Goal: Task Accomplishment & Management: Manage account settings

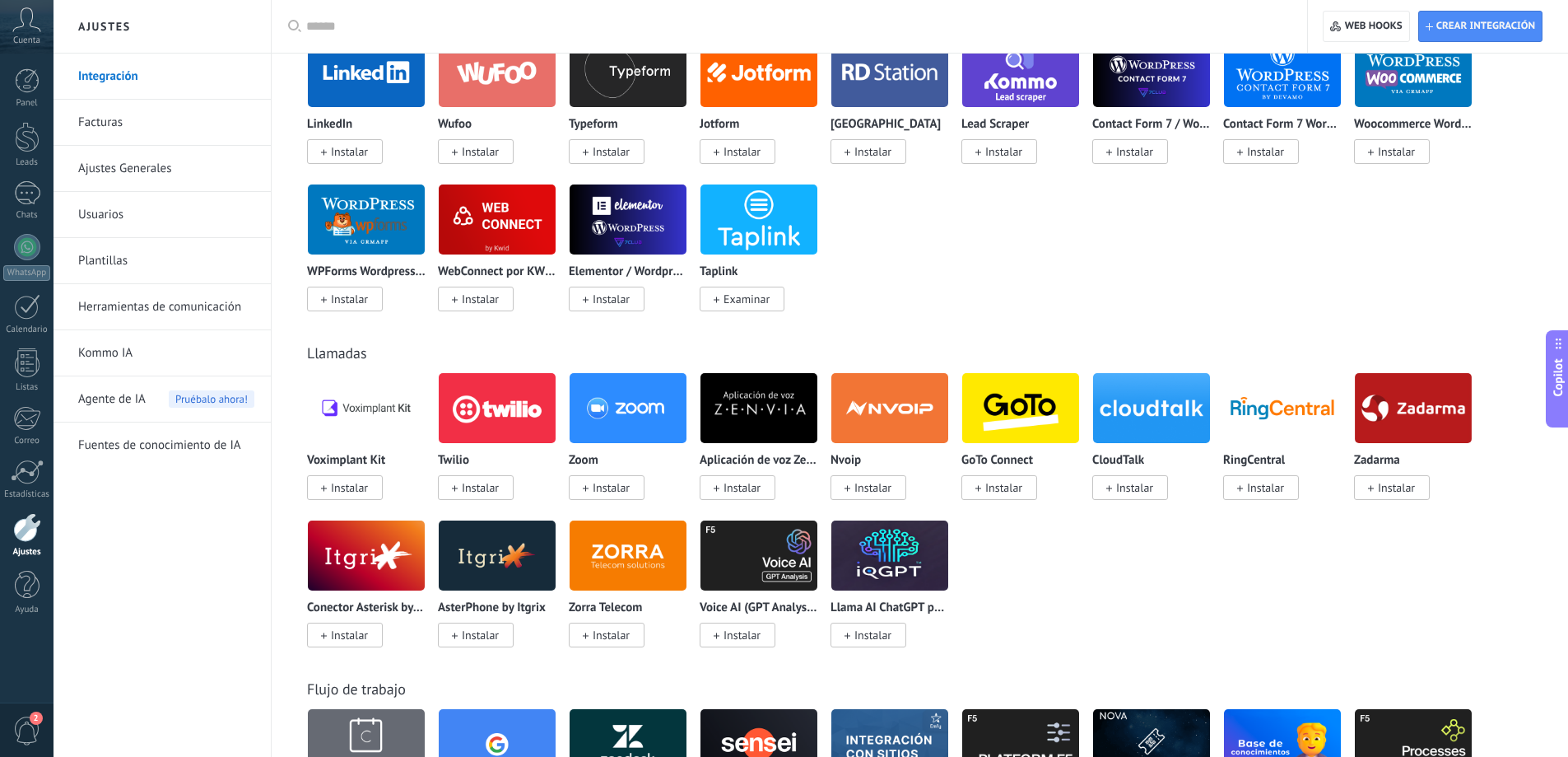
scroll to position [988, 0]
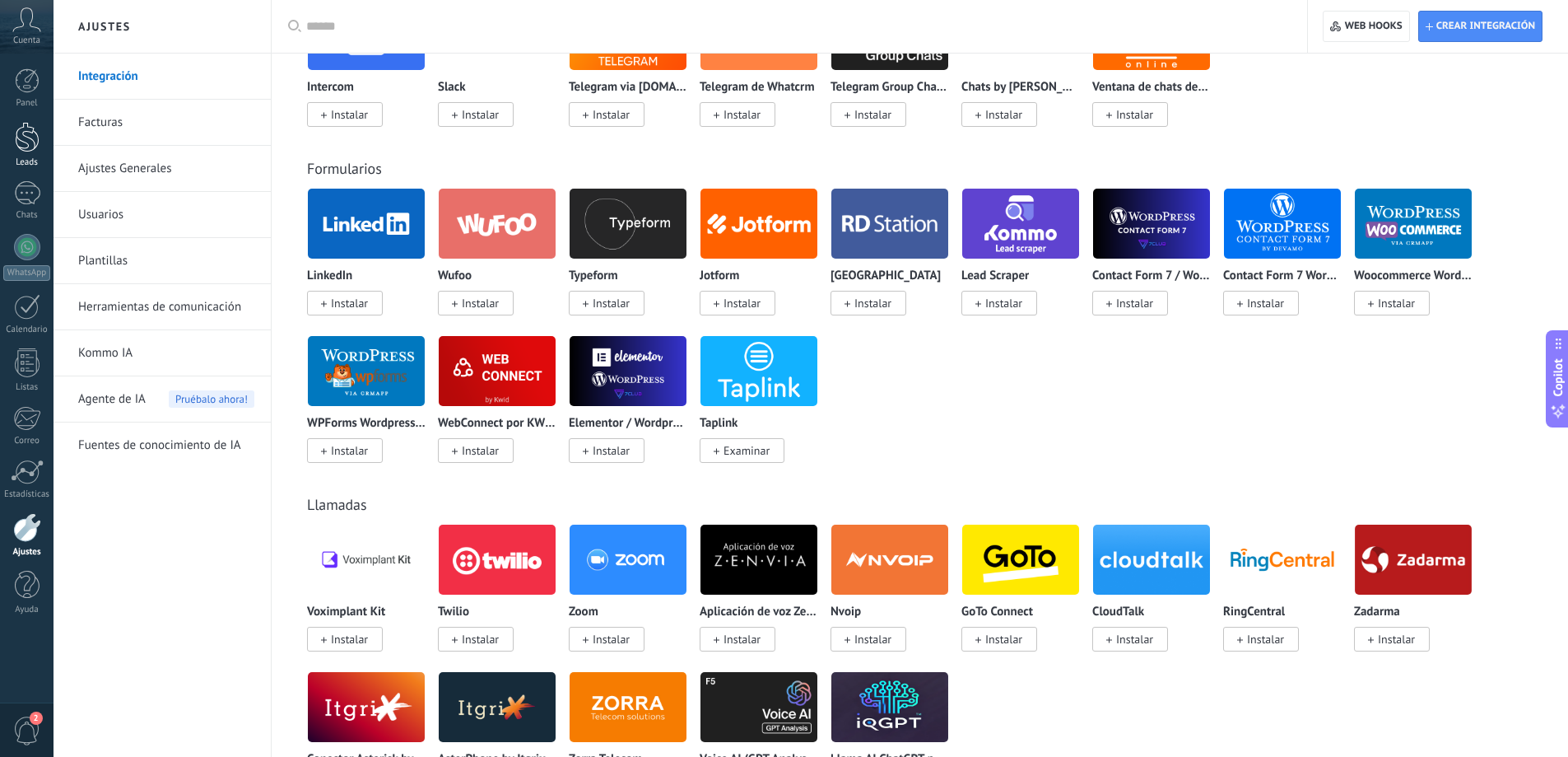
click at [24, 146] on div at bounding box center [27, 137] width 25 height 30
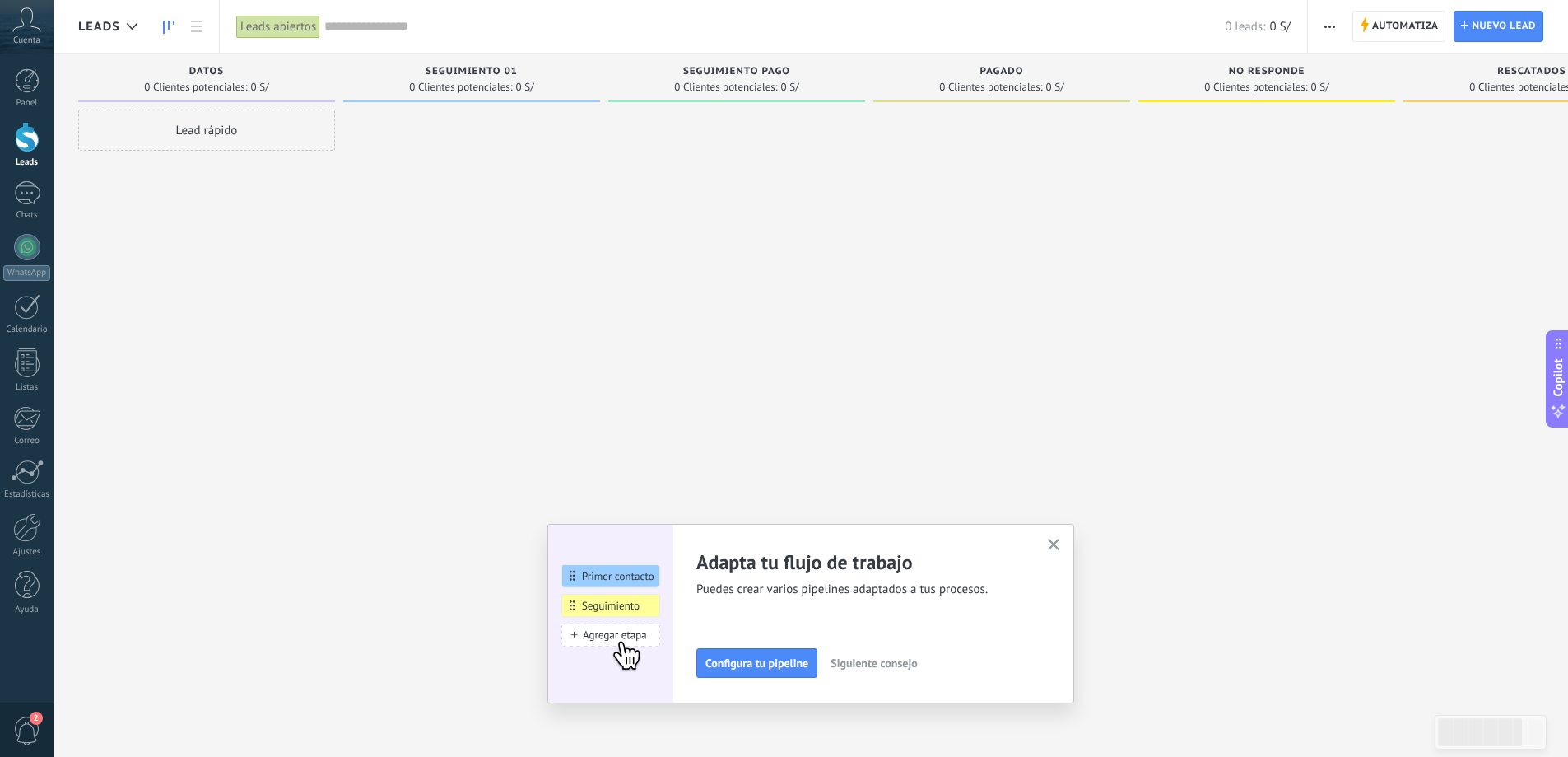
click at [362, 20] on input "text" at bounding box center [774, 26] width 900 height 17
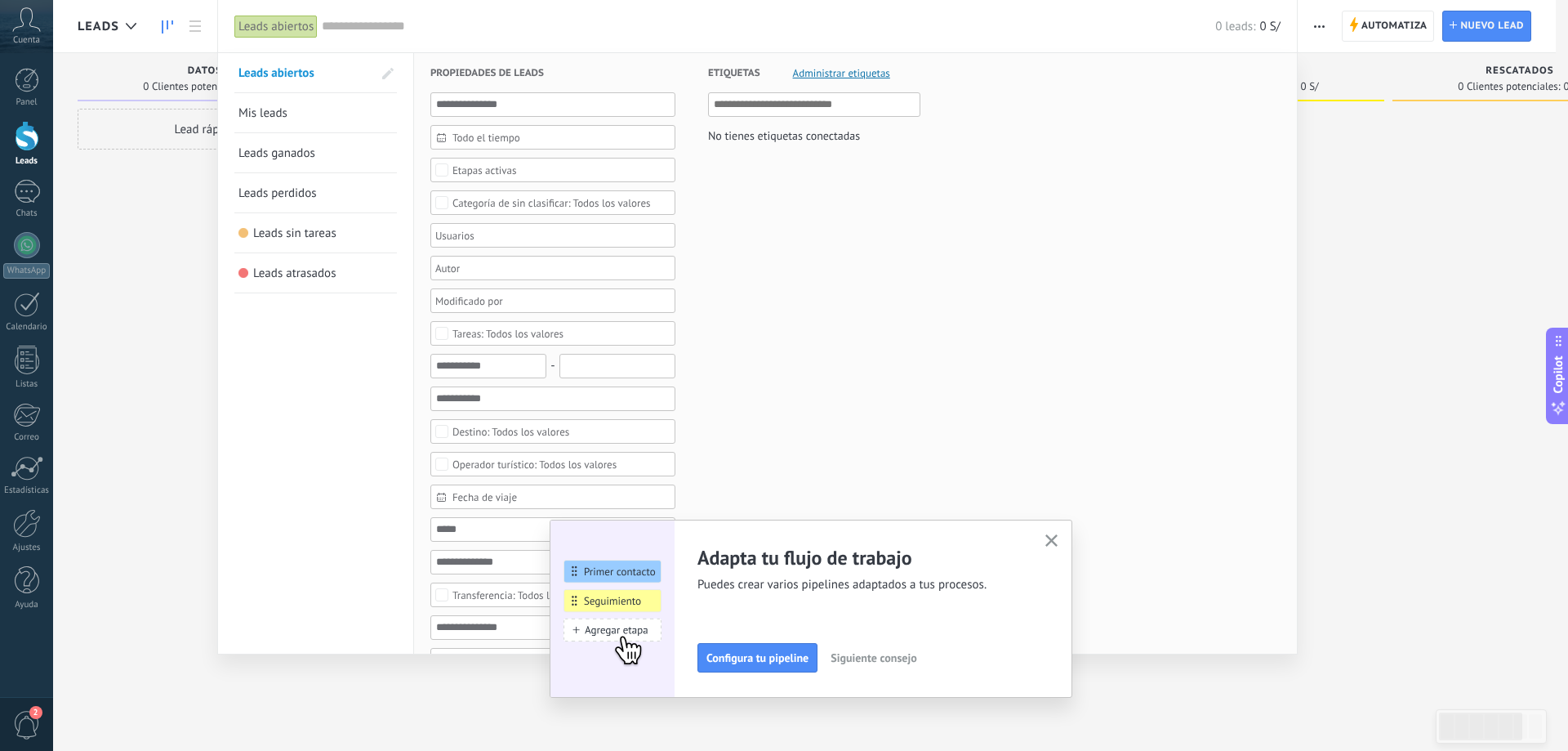
click at [361, 32] on input "text" at bounding box center [768, 26] width 894 height 17
click at [507, 135] on span "Todo el tiempo" at bounding box center [559, 138] width 214 height 12
click at [504, 231] on li "Hoy" at bounding box center [552, 240] width 243 height 25
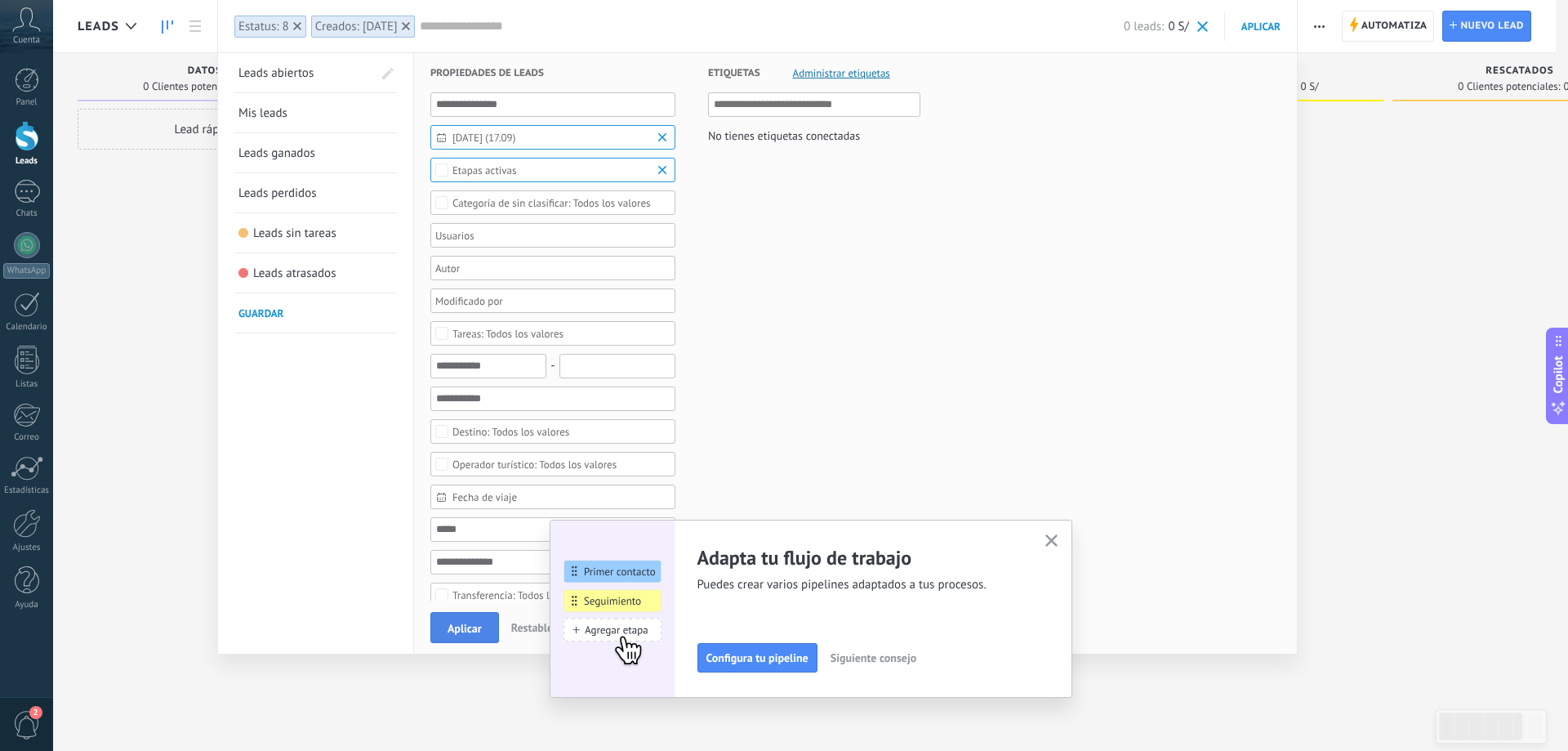
click at [480, 628] on span "Aplicar" at bounding box center [464, 629] width 35 height 12
